Goal: Task Accomplishment & Management: Use online tool/utility

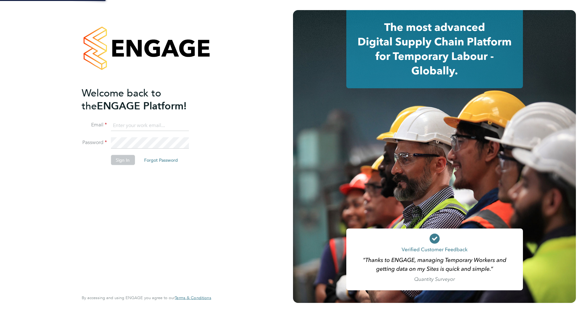
drag, startPoint x: 0, startPoint y: 0, endPoint x: 139, endPoint y: 125, distance: 187.1
click at [139, 125] on input at bounding box center [150, 125] width 78 height 11
type input "[EMAIL_ADDRESS][DOMAIN_NAME]"
click at [122, 160] on button "Sign In" at bounding box center [123, 160] width 24 height 10
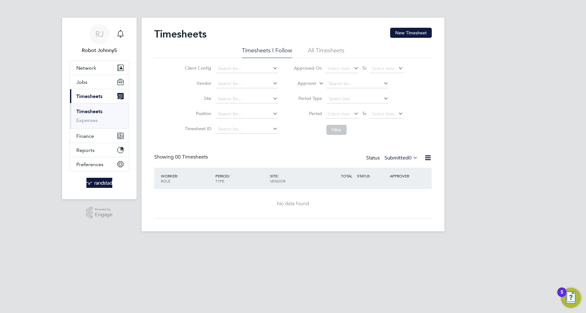
click at [428, 158] on icon at bounding box center [428, 158] width 8 height 8
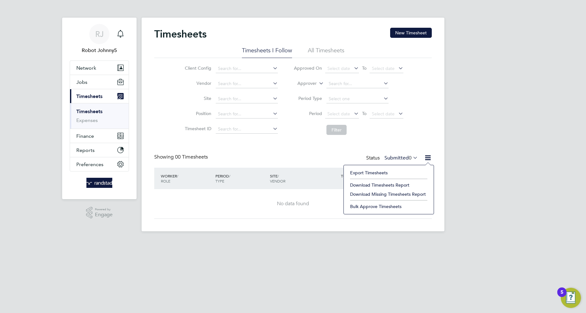
click at [369, 173] on li "Export Timesheets" at bounding box center [389, 172] width 84 height 9
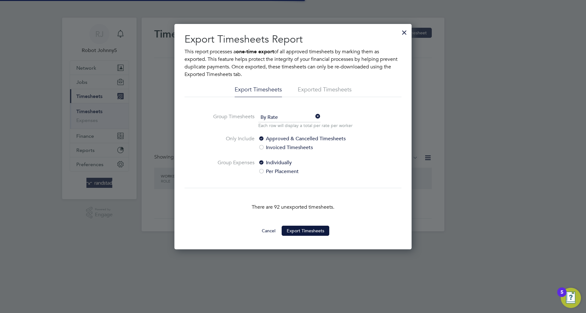
scroll to position [3, 3]
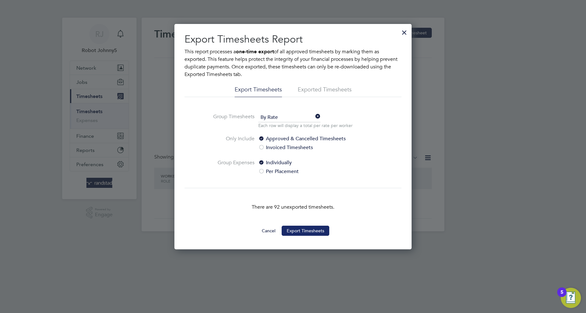
click at [305, 231] on button "Export Timesheets" at bounding box center [306, 231] width 48 height 10
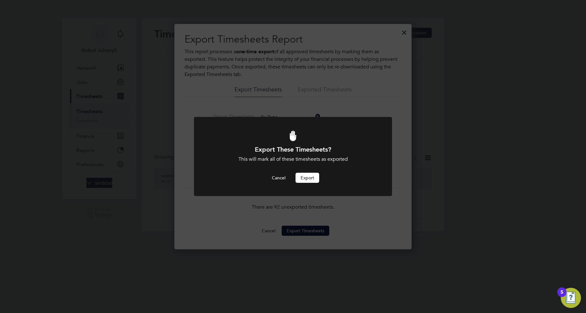
click at [307, 178] on button "Export" at bounding box center [308, 178] width 24 height 10
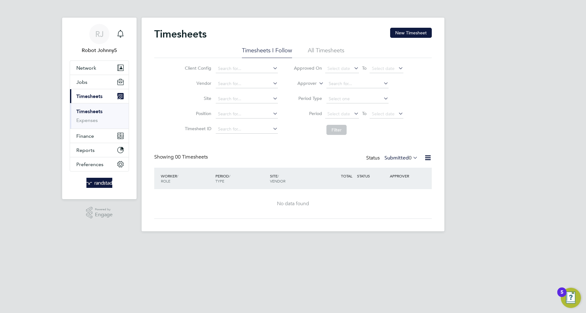
click at [428, 158] on icon at bounding box center [428, 158] width 8 height 8
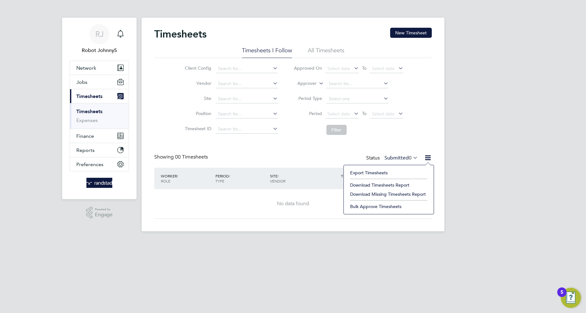
click at [369, 173] on li "Export Timesheets" at bounding box center [389, 172] width 84 height 9
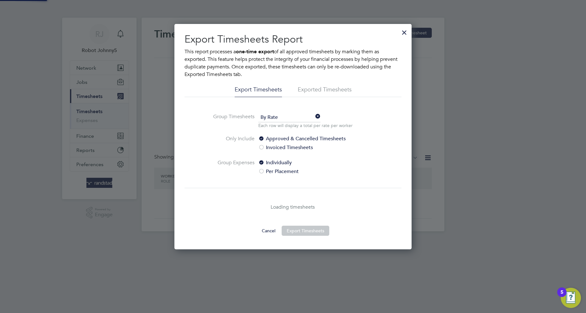
scroll to position [226, 237]
click at [309, 90] on li "Exported Timesheets" at bounding box center [325, 91] width 54 height 11
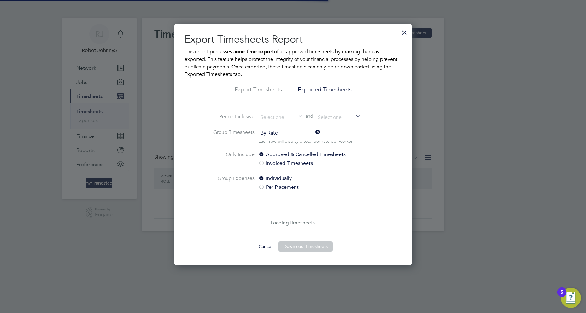
click at [324, 90] on li "Exported Timesheets" at bounding box center [325, 91] width 54 height 11
click at [281, 117] on input at bounding box center [280, 117] width 45 height 9
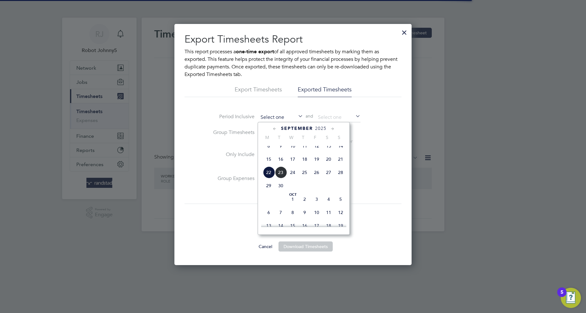
scroll to position [218, 0]
type input "19 Sep 2025"
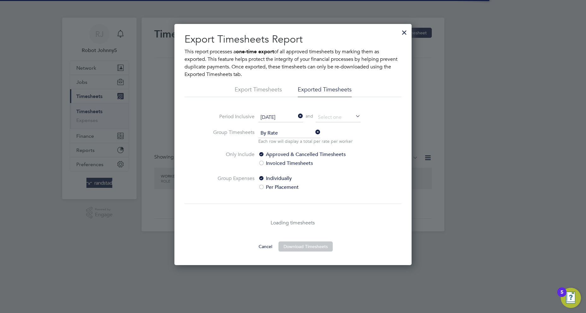
scroll to position [3, 3]
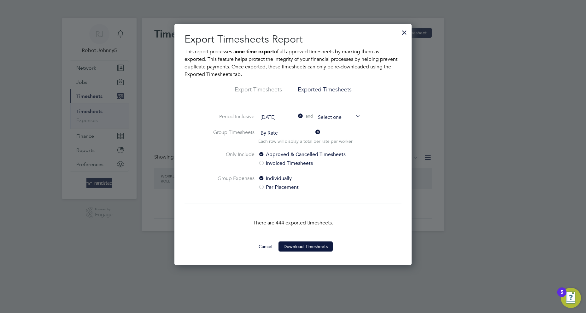
click at [338, 117] on input at bounding box center [338, 117] width 45 height 9
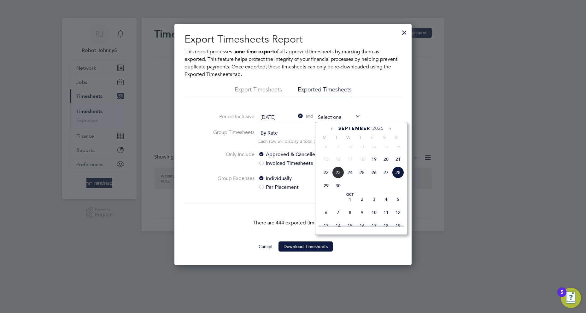
type input "28 Sep 2025"
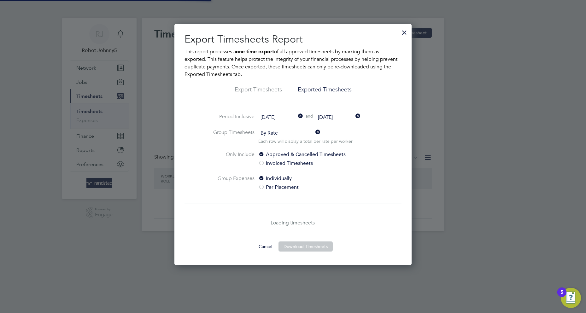
scroll to position [3, 3]
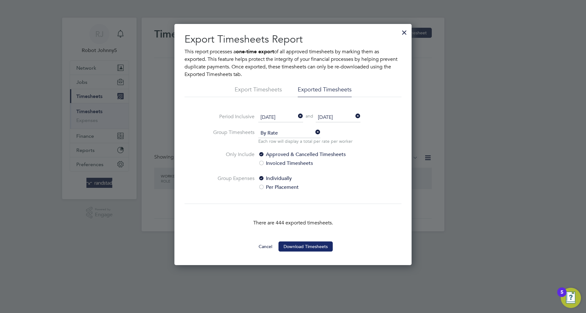
click at [305, 246] on button "Download Timesheets" at bounding box center [305, 247] width 54 height 10
